Goal: Complete application form

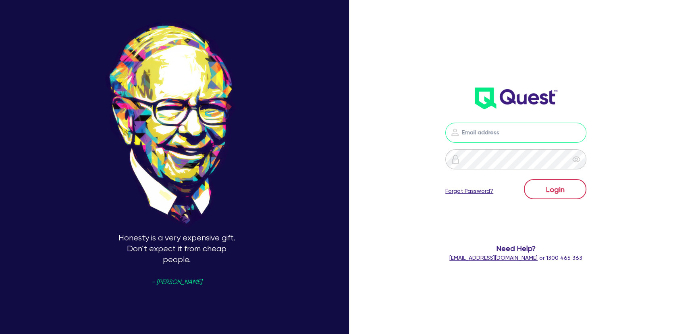
type input "[PERSON_NAME][EMAIL_ADDRESS][PERSON_NAME][DOMAIN_NAME]"
click at [555, 184] on button "Login" at bounding box center [555, 189] width 62 height 20
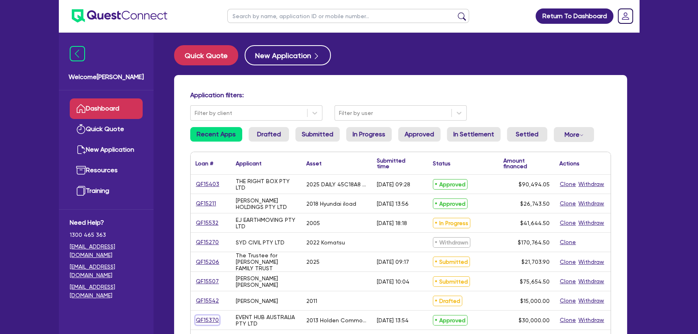
click at [210, 324] on link "QF15370" at bounding box center [207, 319] width 24 height 9
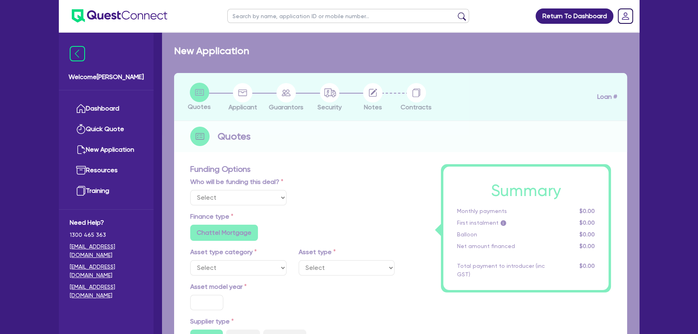
select select "Quest Finance - Own Book"
select select "CARS_AND_LIGHT_TRUCKS"
type input "2013"
type input "30,000"
type input "10"
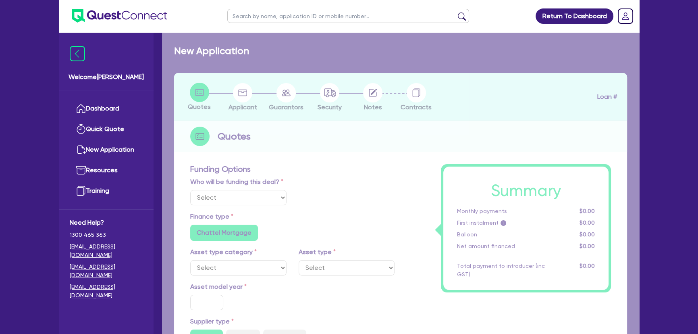
type input "3,000"
type input "18.95"
radio input "false"
select select "PASSENGER_VEHICLES"
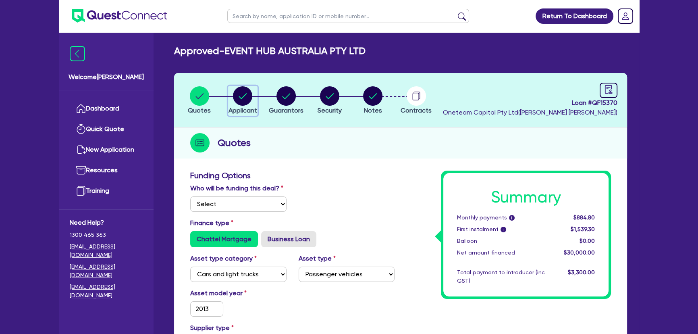
click at [254, 110] on span "Applicant" at bounding box center [243, 110] width 29 height 8
select select "COMPANY"
select select "ARTS_RECREATION"
select select "VENUE_OPERATORS"
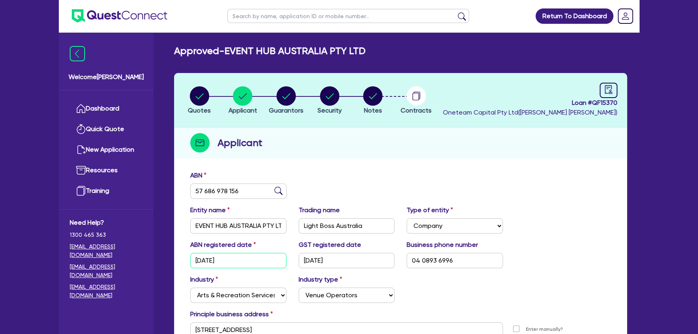
drag, startPoint x: 242, startPoint y: 262, endPoint x: 198, endPoint y: 261, distance: 44.4
click at [198, 261] on input "[DATE]" at bounding box center [238, 260] width 96 height 15
drag, startPoint x: 343, startPoint y: 260, endPoint x: 304, endPoint y: 262, distance: 39.1
click at [304, 262] on input "[DATE]" at bounding box center [347, 260] width 96 height 15
click at [285, 16] on input "text" at bounding box center [348, 16] width 242 height 14
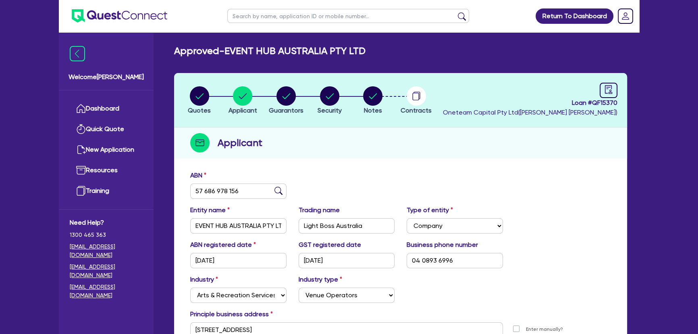
paste input "[PERSON_NAME] Family Trust"
type input "[PERSON_NAME] Family Trust"
click button "submit" at bounding box center [461, 17] width 13 height 11
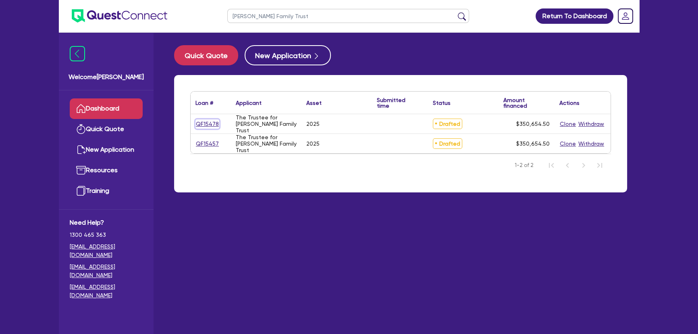
click at [212, 127] on link "QF15478" at bounding box center [207, 123] width 24 height 9
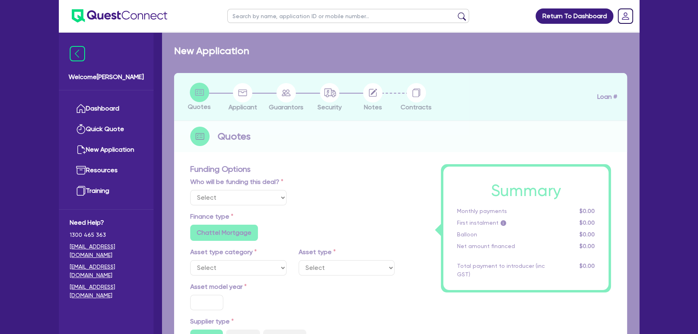
select select "Other"
select select "PRIMARY_ASSETS"
type input "2025"
radio input "true"
type input "350,000"
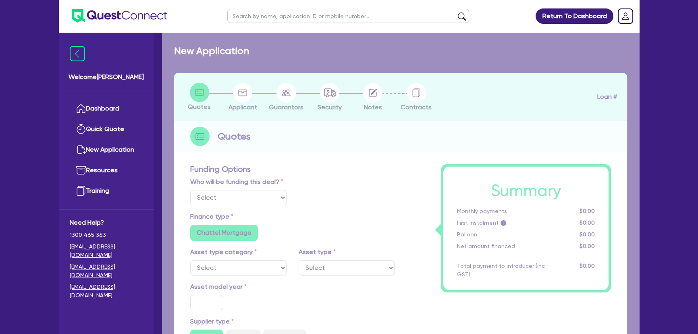
type input "4"
type input "14,026.18"
type input "8.35"
radio input "true"
radio input "false"
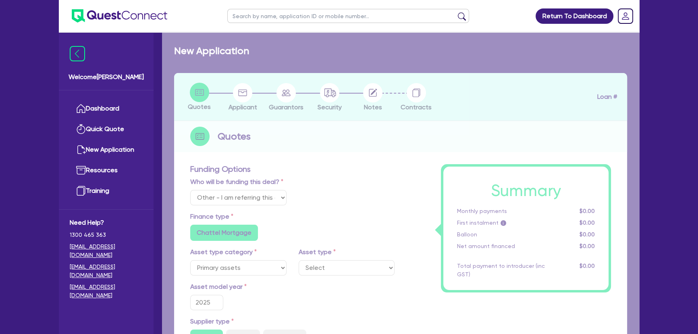
select select "HEAVY_TRUCKS"
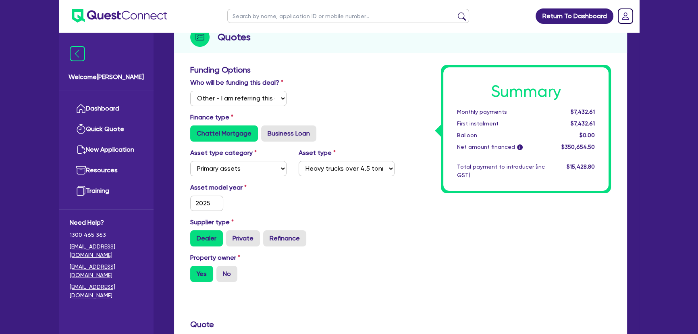
scroll to position [36, 0]
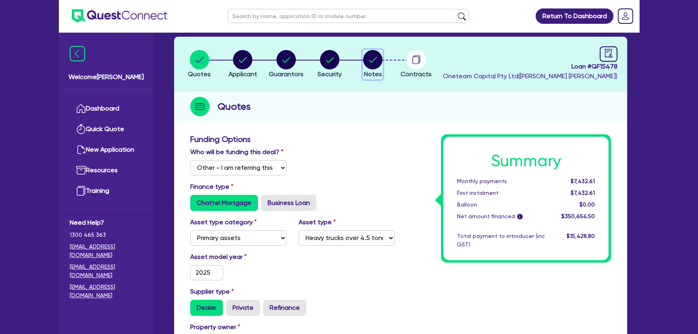
click at [374, 68] on circle "button" at bounding box center [372, 59] width 19 height 19
